Goal: Find specific page/section: Find specific page/section

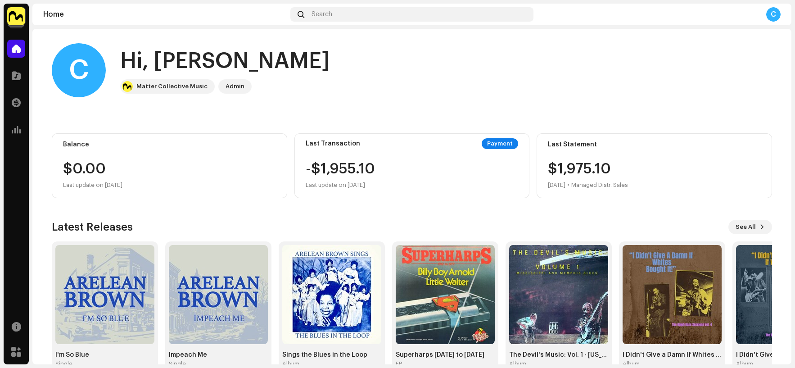
click at [21, 17] on img at bounding box center [16, 16] width 18 height 18
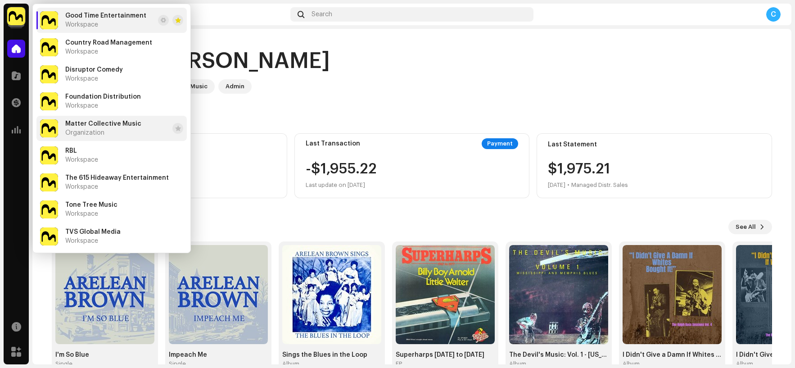
click at [111, 132] on div "Matter Collective Music Organization" at bounding box center [103, 128] width 76 height 16
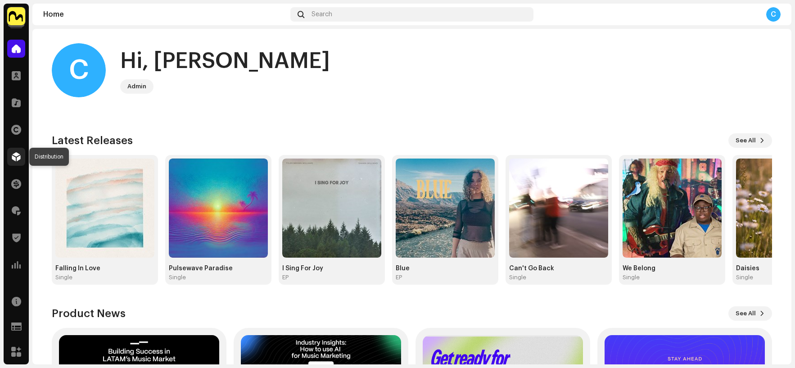
click at [16, 160] on span at bounding box center [16, 156] width 9 height 7
